Goal: Information Seeking & Learning: Learn about a topic

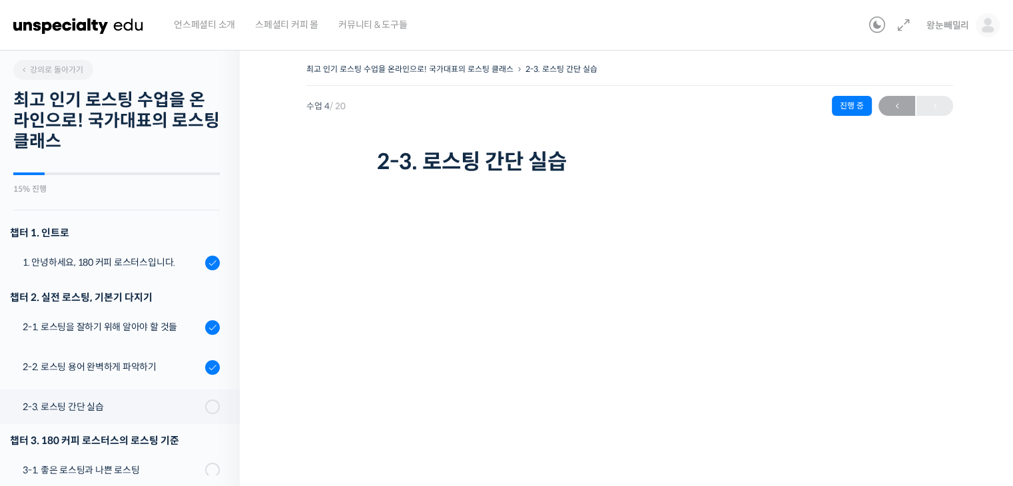
scroll to position [115, 0]
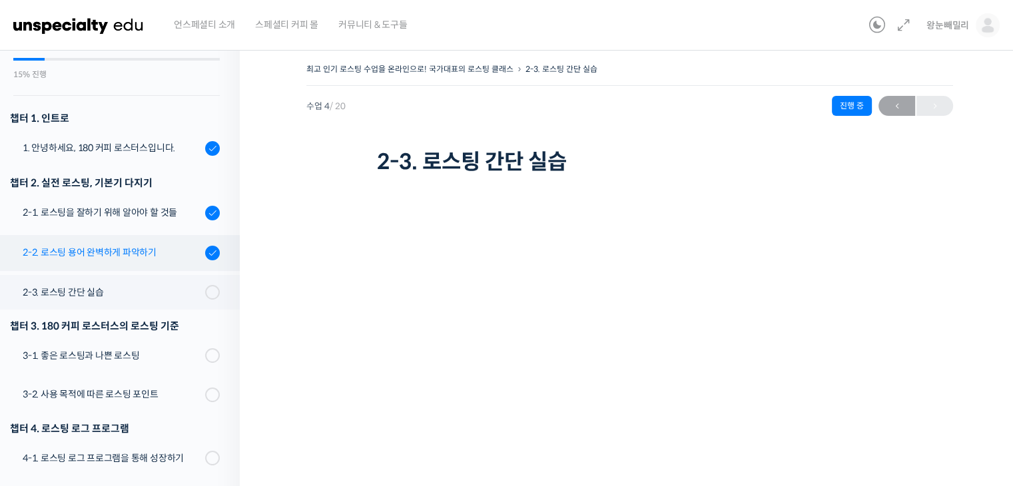
click at [118, 254] on div "2-2. 로스팅 용어 완벽하게 파악하기" at bounding box center [112, 252] width 178 height 15
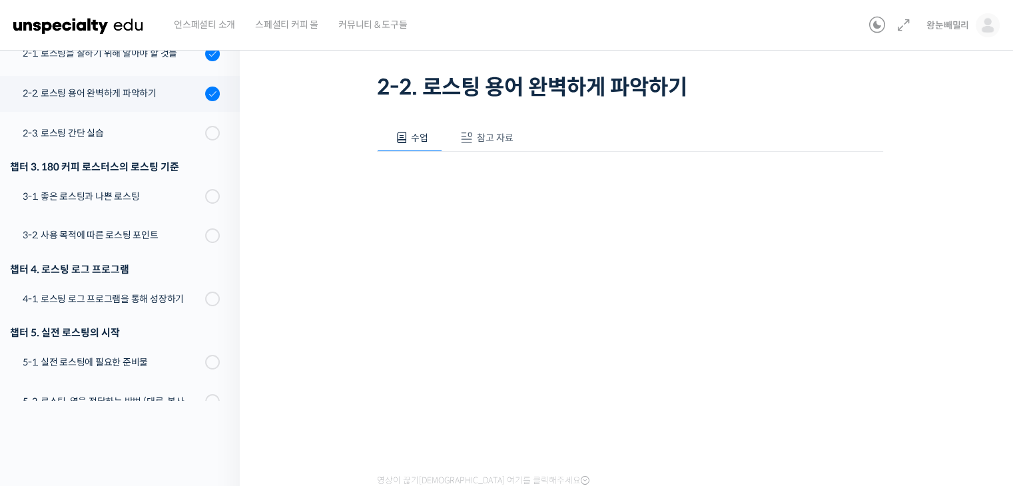
scroll to position [136, 0]
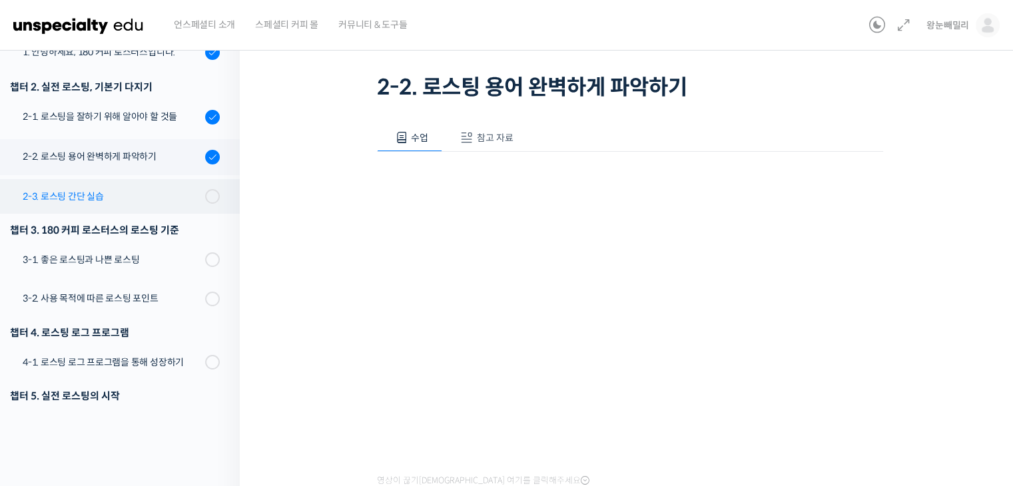
click at [95, 196] on div "2-3. 로스팅 간단 실습" at bounding box center [112, 196] width 178 height 15
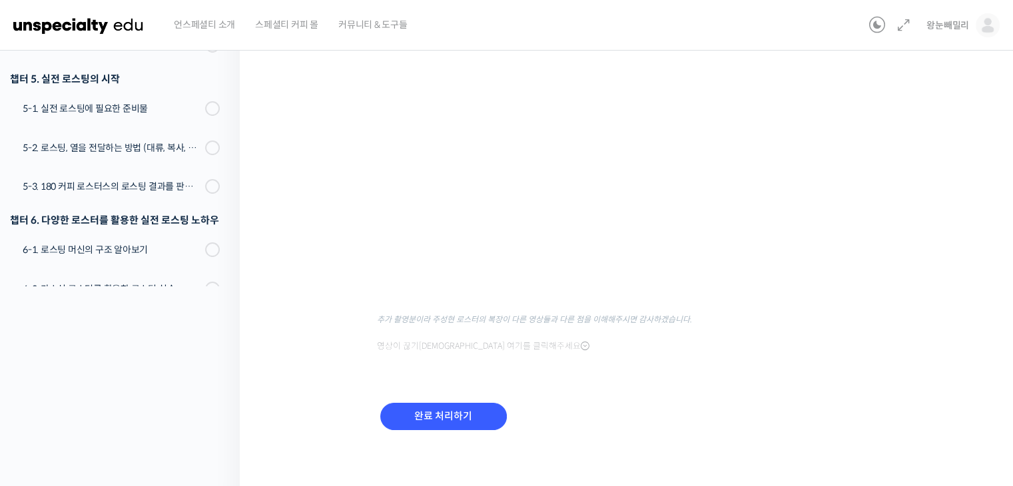
scroll to position [194, 0]
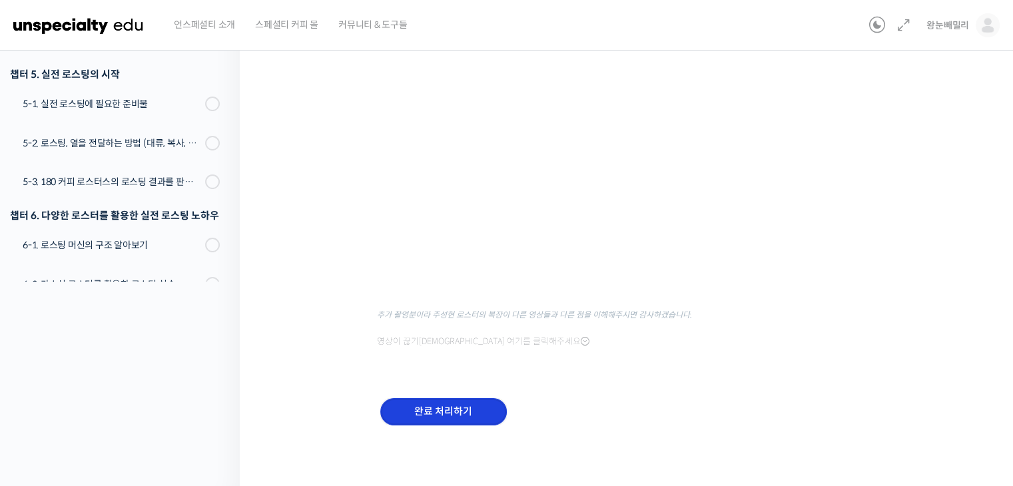
click at [449, 410] on input "완료 처리하기" at bounding box center [443, 411] width 127 height 27
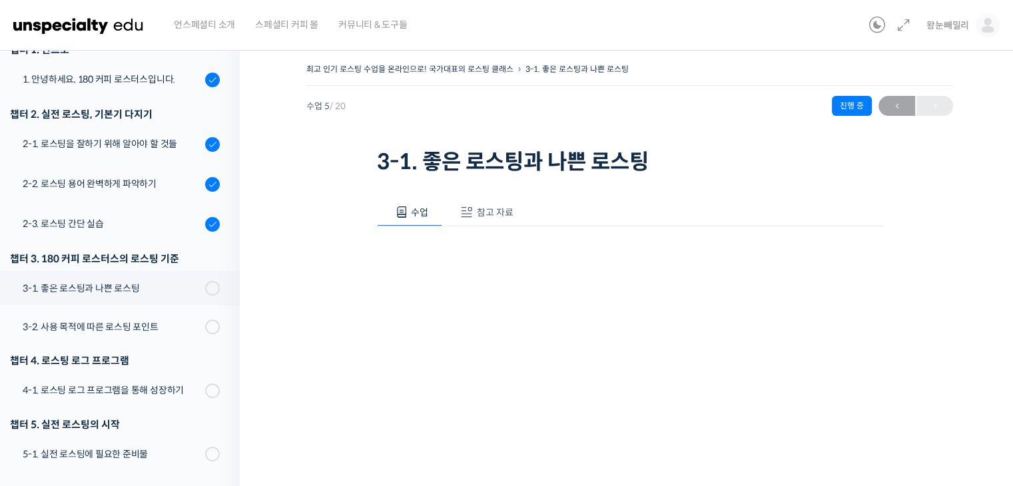
scroll to position [181, 0]
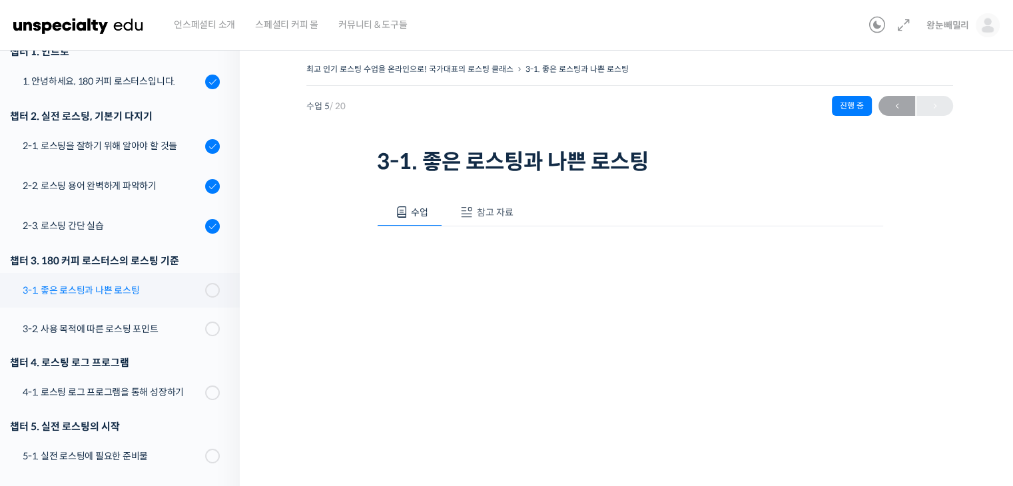
click at [136, 283] on div "3-1. 좋은 로스팅과 나쁜 로스팅" at bounding box center [112, 290] width 178 height 15
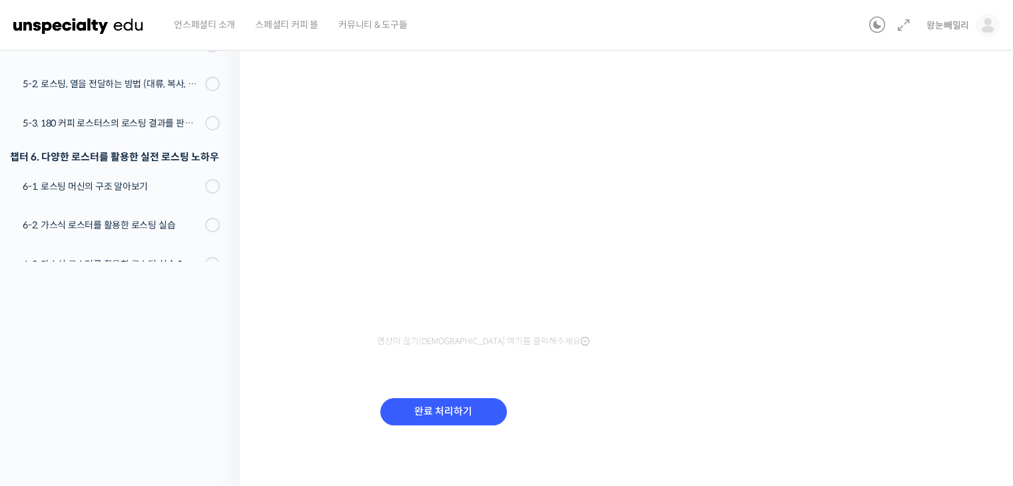
scroll to position [125, 0]
